Goal: Entertainment & Leisure: Consume media (video, audio)

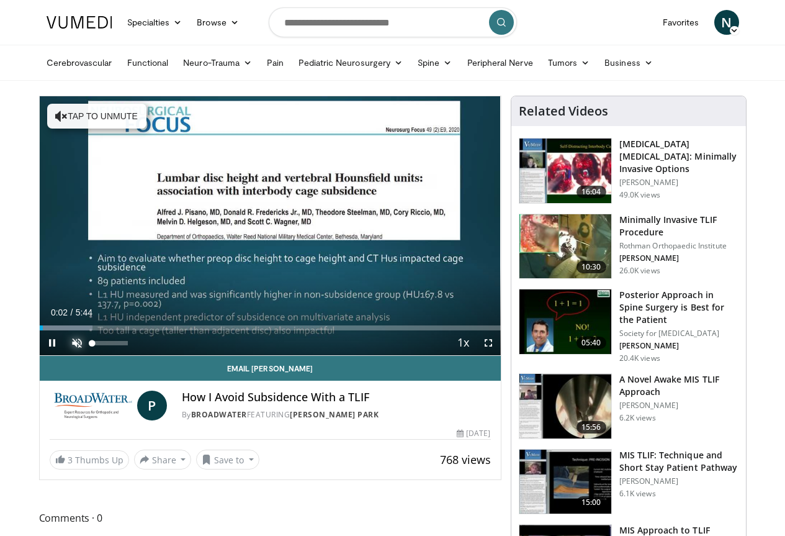
click at [65, 355] on span "Video Player" at bounding box center [77, 342] width 25 height 25
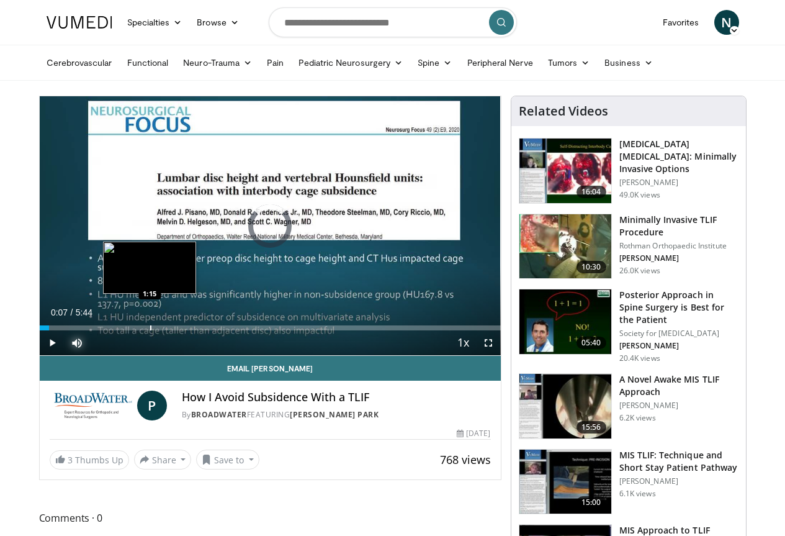
drag, startPoint x: 19, startPoint y: 348, endPoint x: 120, endPoint y: 345, distance: 101.9
click at [120, 330] on div "Loaded : 0.00% 1:13 1:15" at bounding box center [270, 325] width 461 height 12
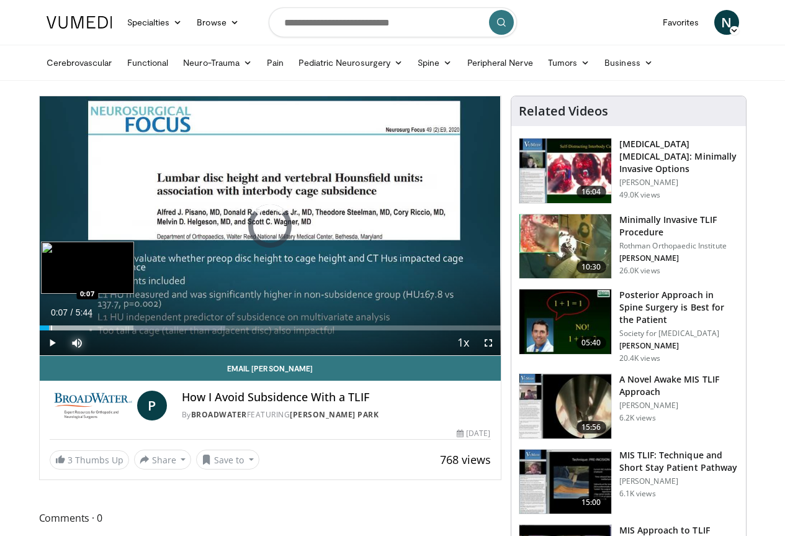
click at [51, 330] on div "Progress Bar" at bounding box center [51, 327] width 1 height 5
click at [55, 330] on div "Progress Bar" at bounding box center [55, 327] width 1 height 5
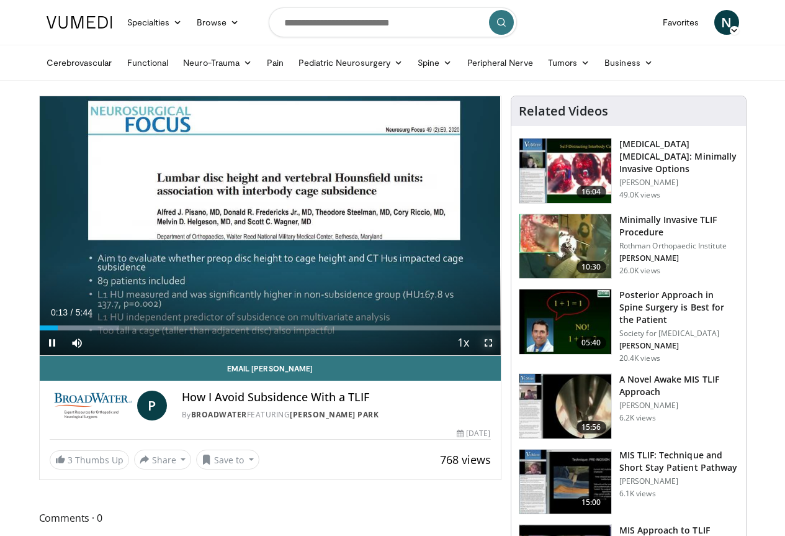
click at [500, 355] on span "Video Player" at bounding box center [488, 342] width 25 height 25
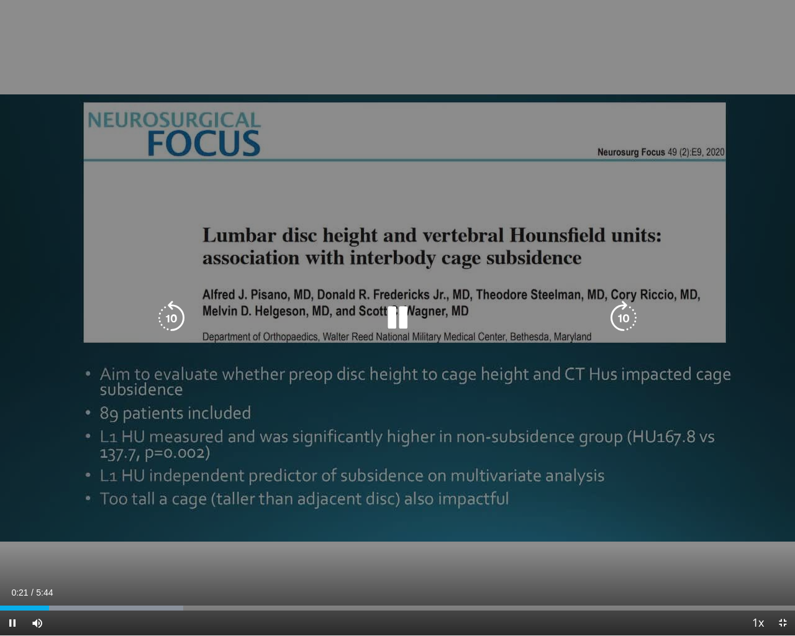
click at [736, 55] on div "10 seconds Tap to unmute" at bounding box center [397, 317] width 795 height 635
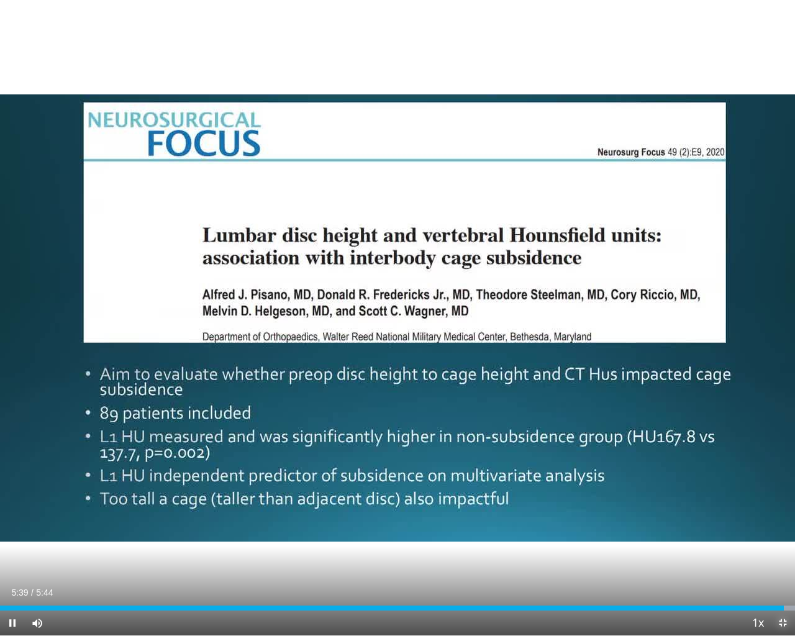
click at [779, 535] on span "Video Player" at bounding box center [782, 622] width 25 height 25
